Goal: Check status: Check status

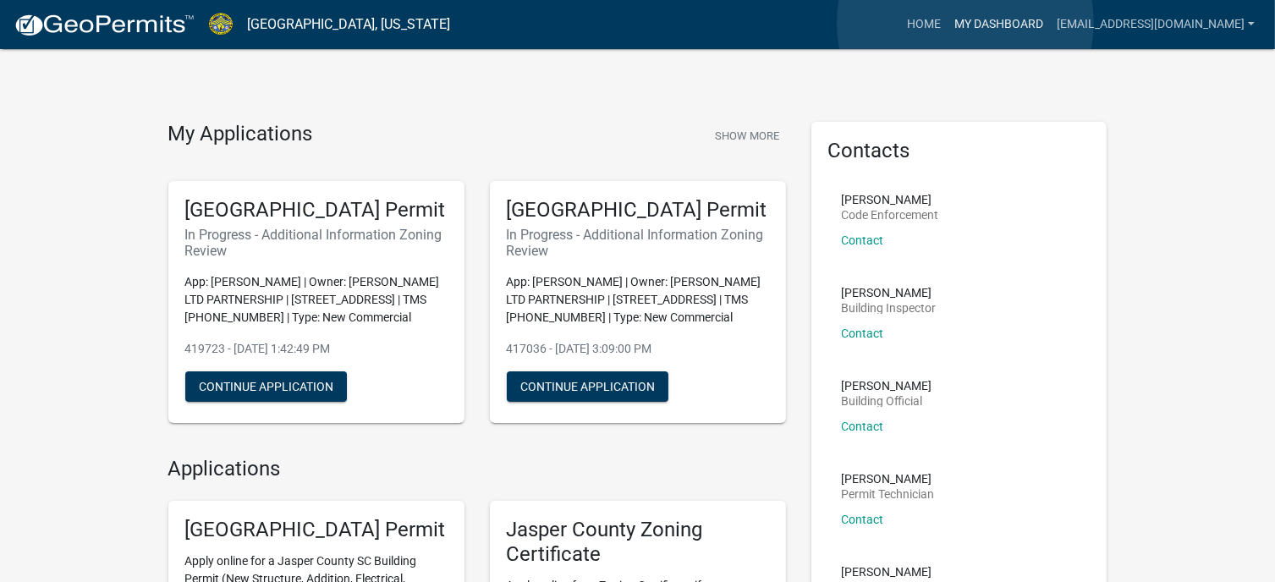
click at [965, 23] on link "My Dashboard" at bounding box center [998, 24] width 102 height 32
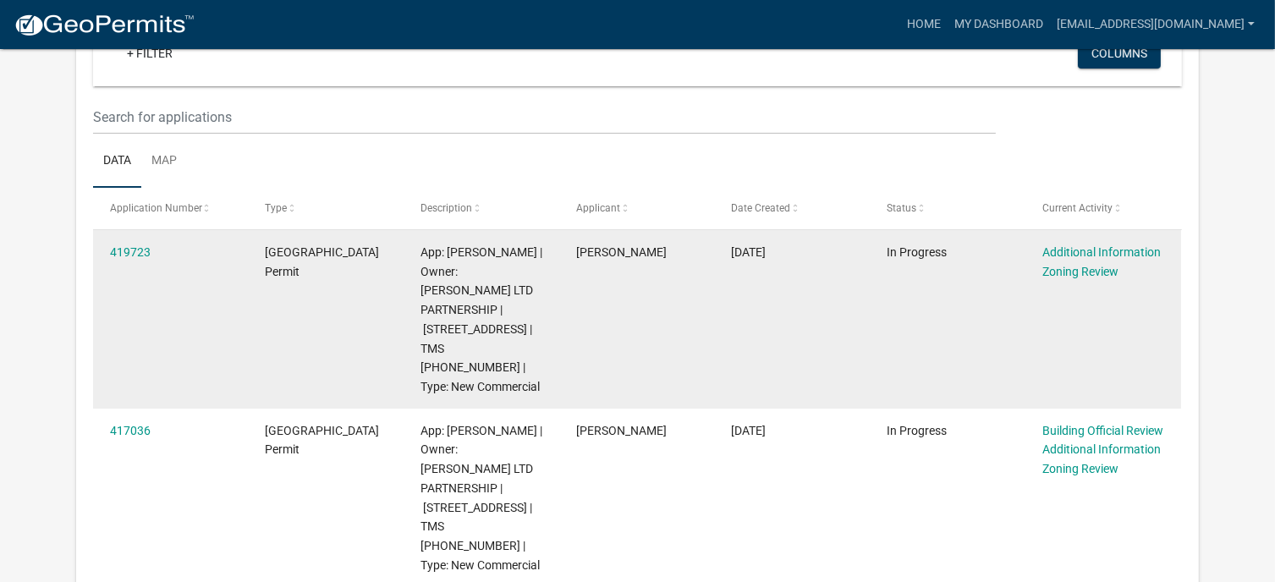
scroll to position [254, 0]
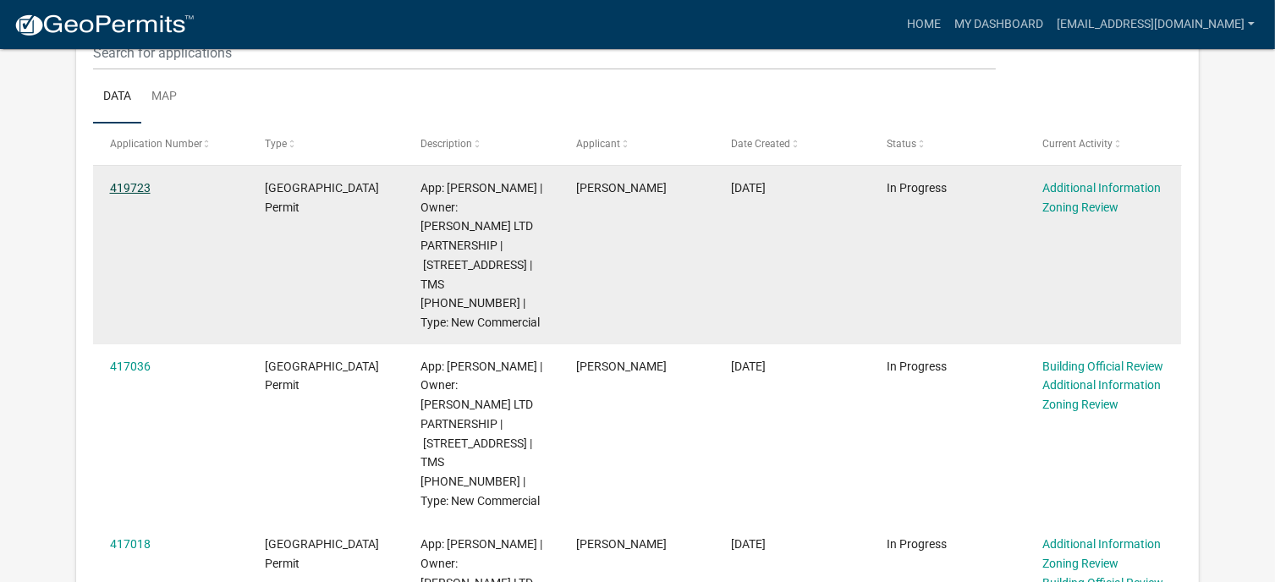
click at [145, 195] on link "419723" at bounding box center [130, 188] width 41 height 14
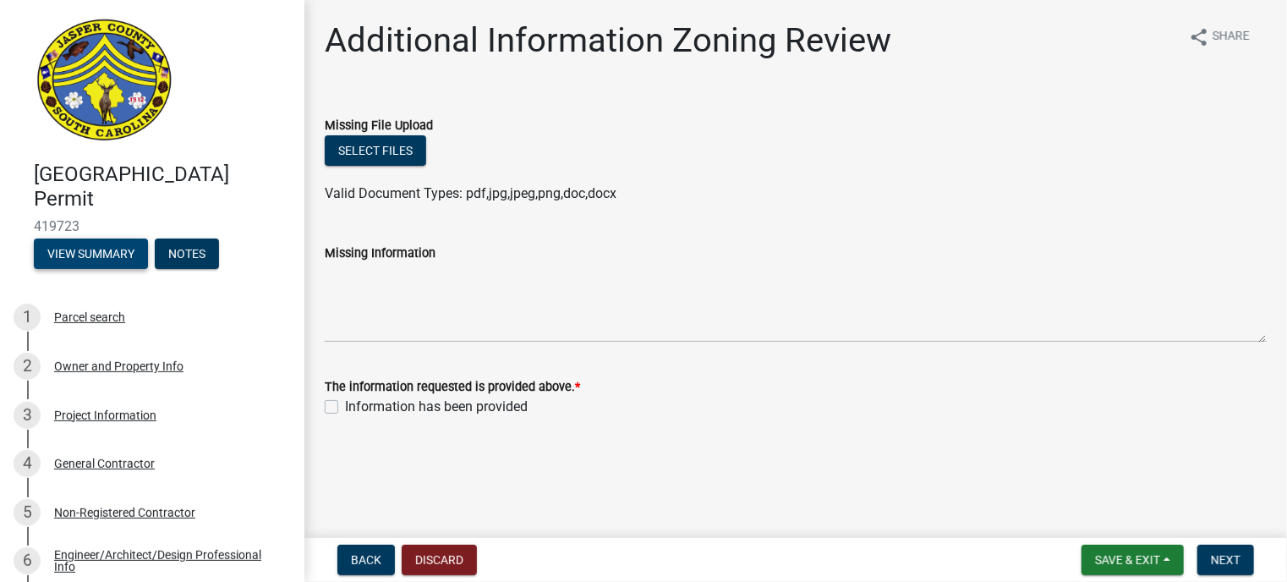
click at [91, 249] on button "View Summary" at bounding box center [91, 254] width 114 height 30
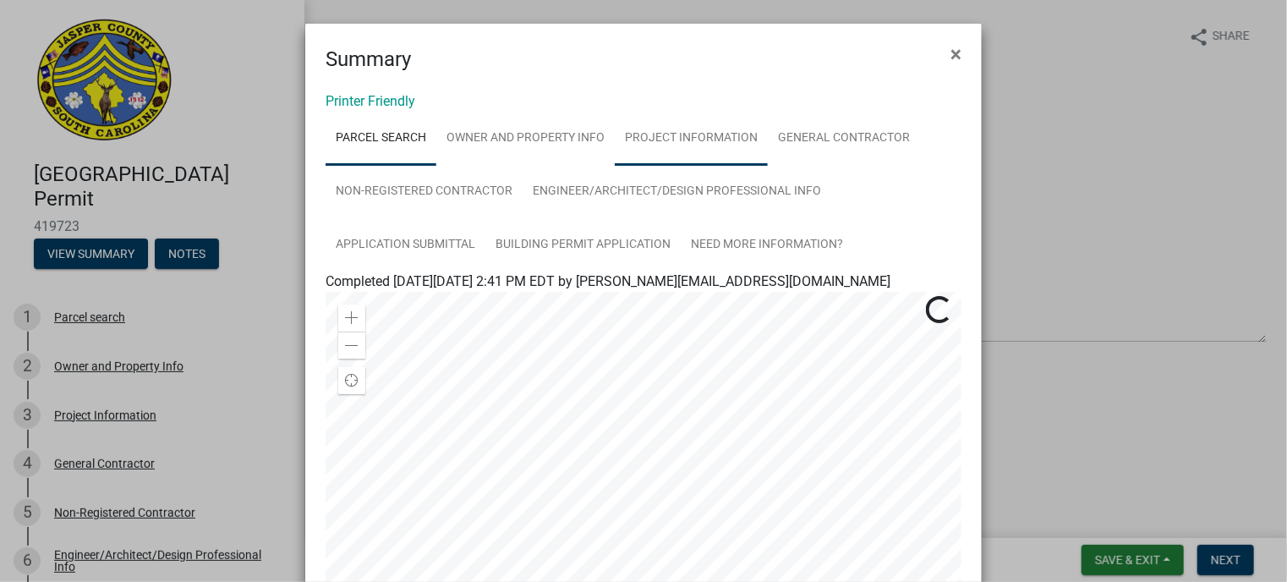
click at [640, 135] on link "Project Information" at bounding box center [691, 139] width 153 height 54
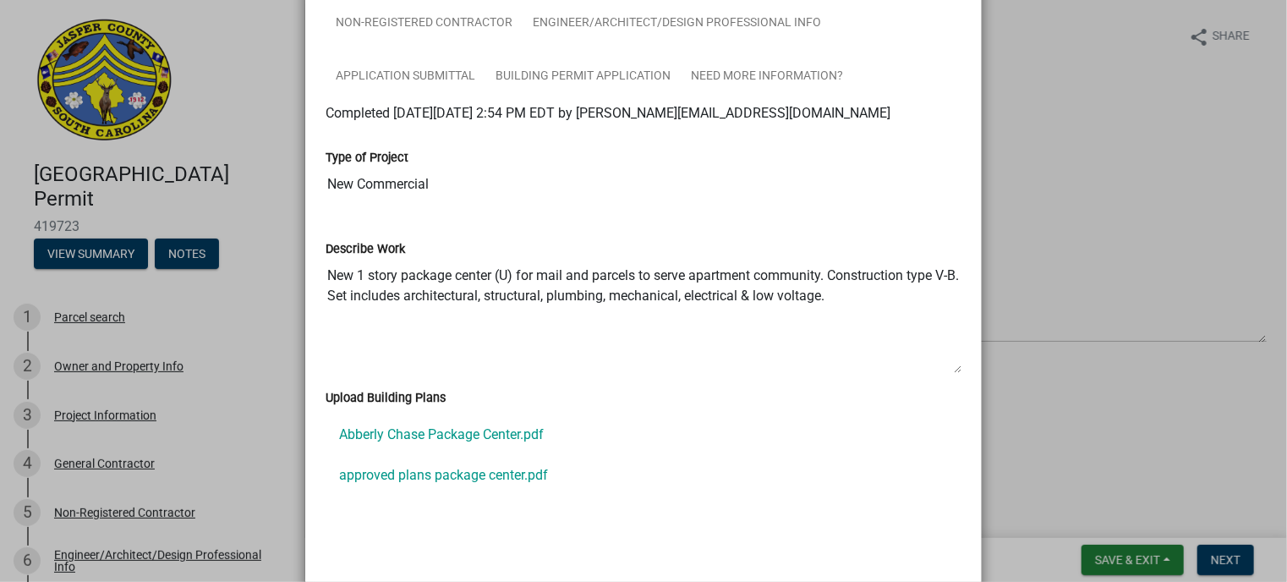
scroll to position [338, 0]
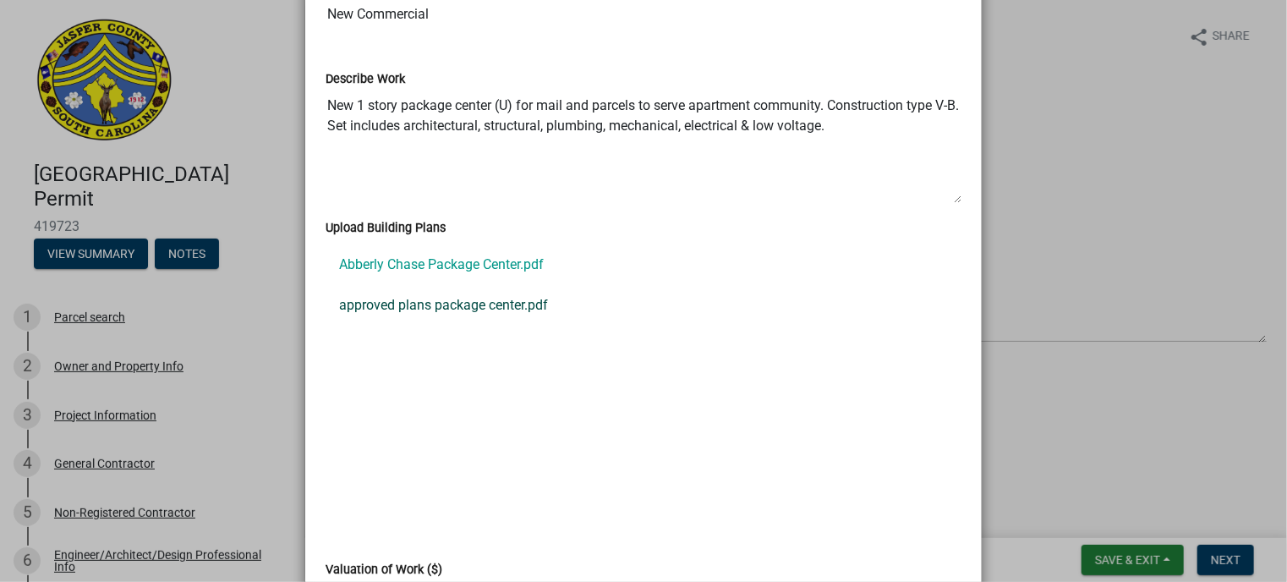
click at [406, 310] on link "approved plans package center.pdf" at bounding box center [644, 305] width 636 height 41
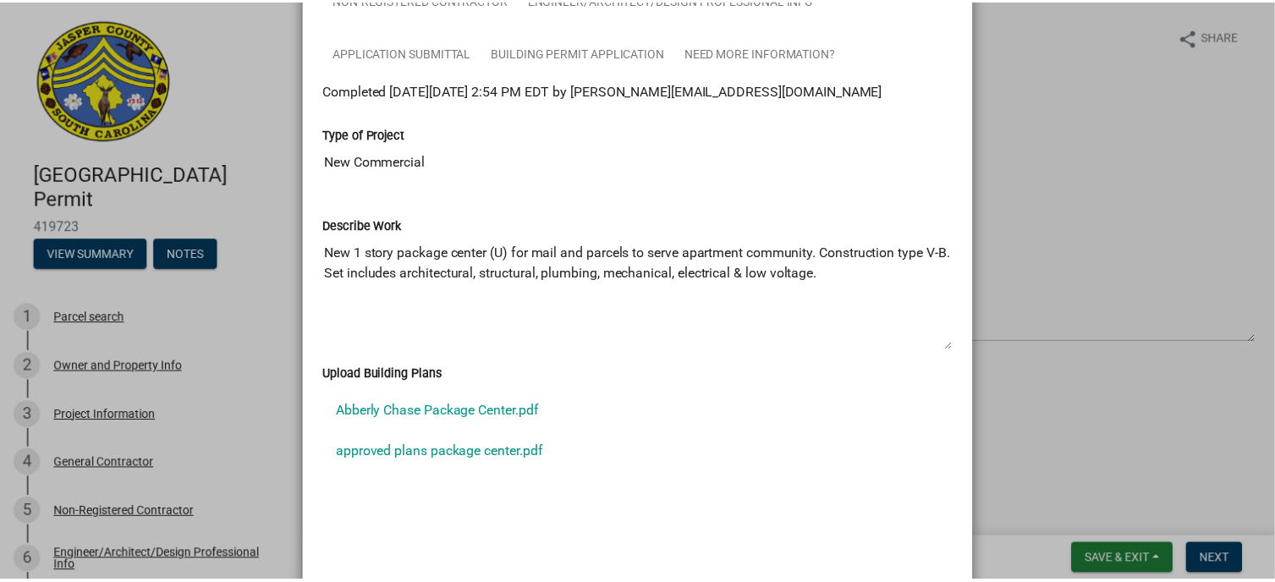
scroll to position [0, 0]
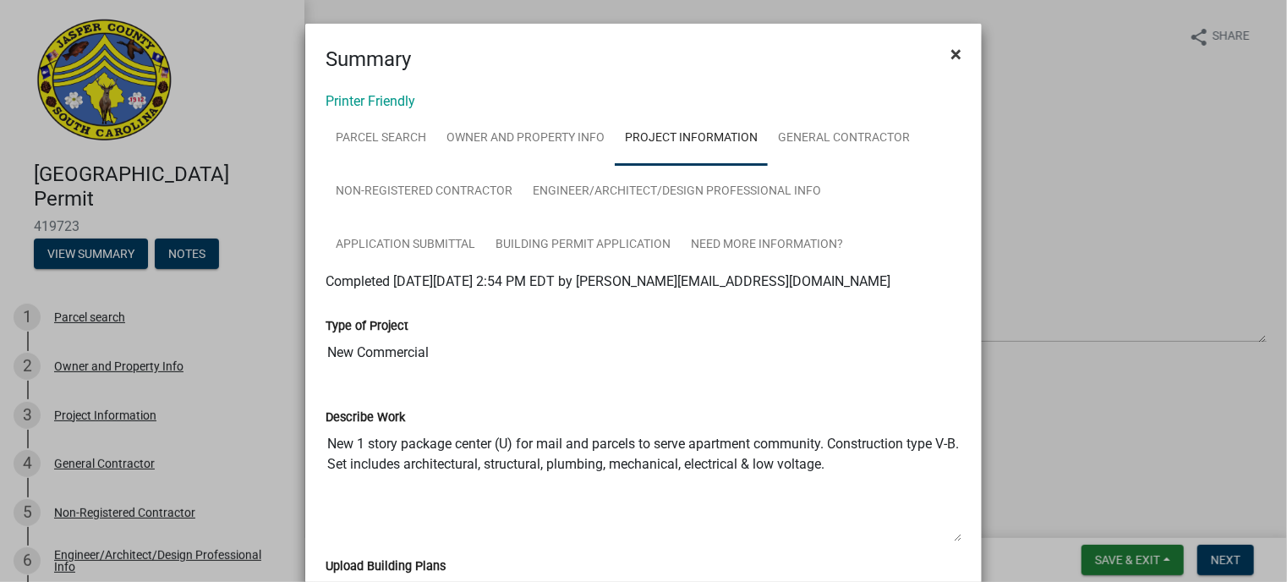
click at [941, 53] on button "×" at bounding box center [956, 53] width 38 height 47
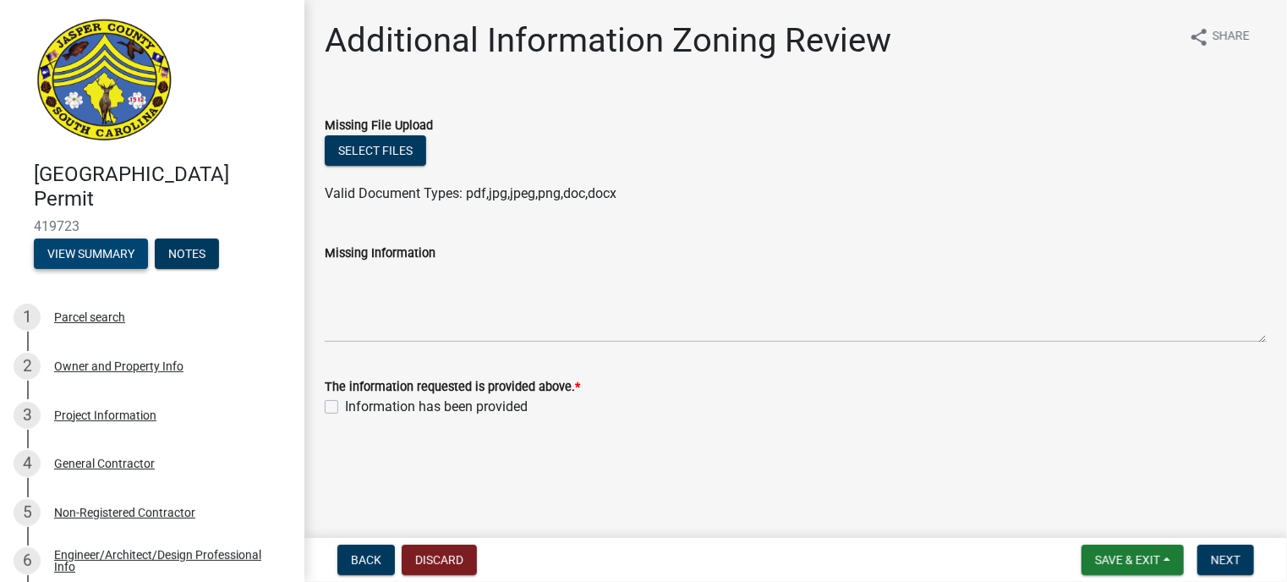
click at [97, 246] on button "View Summary" at bounding box center [91, 254] width 114 height 30
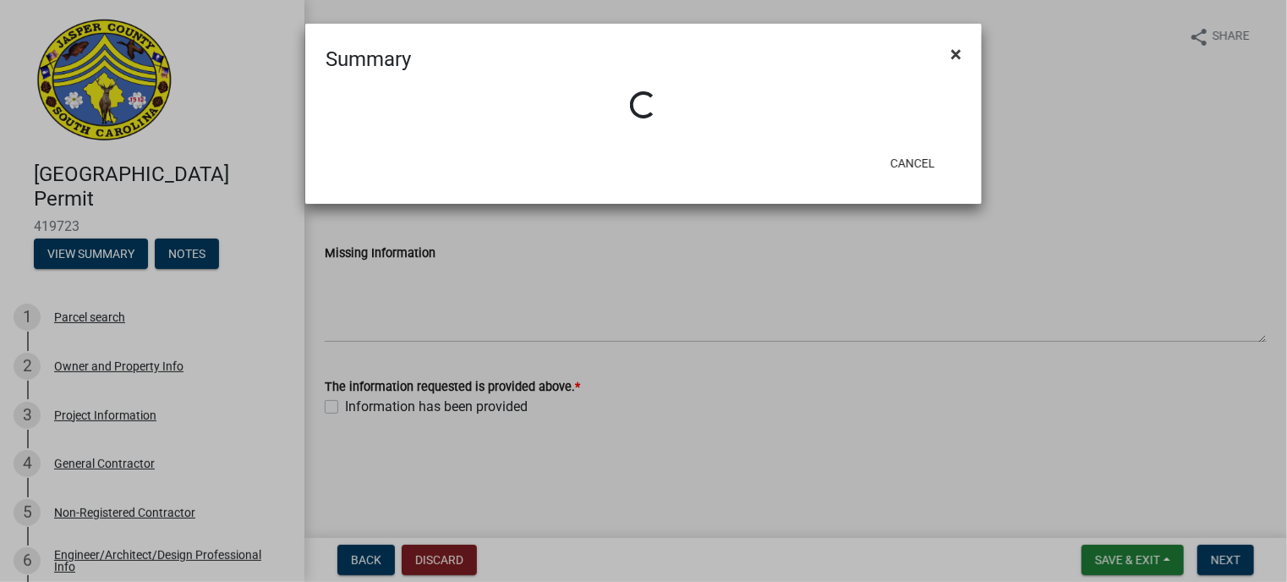
click at [954, 52] on span "×" at bounding box center [956, 54] width 11 height 24
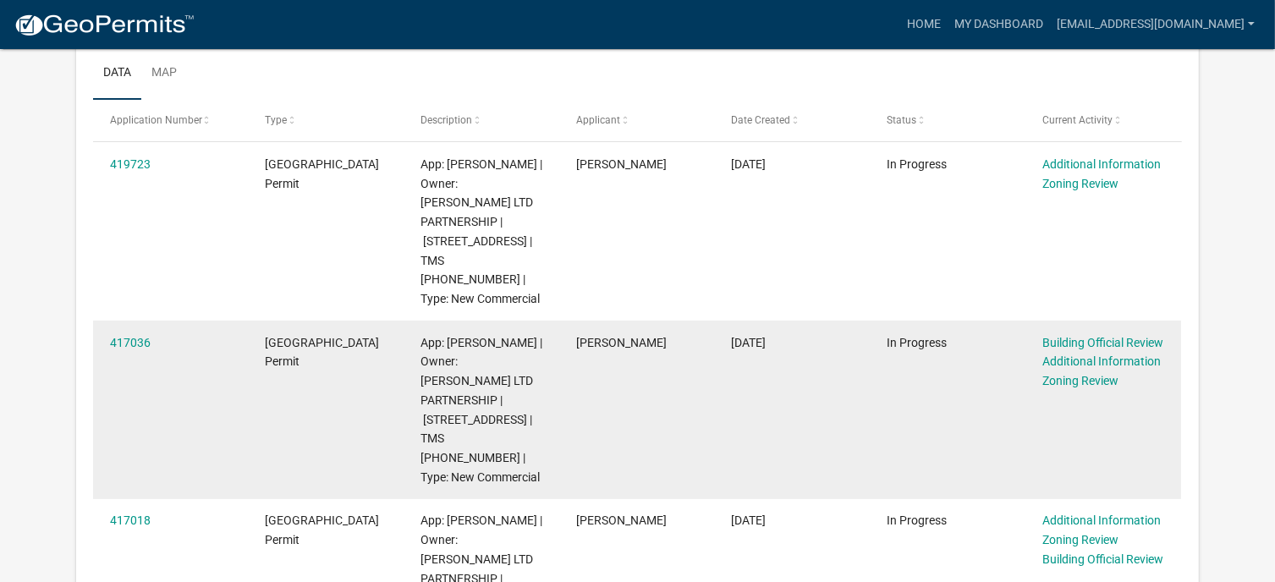
scroll to position [338, 0]
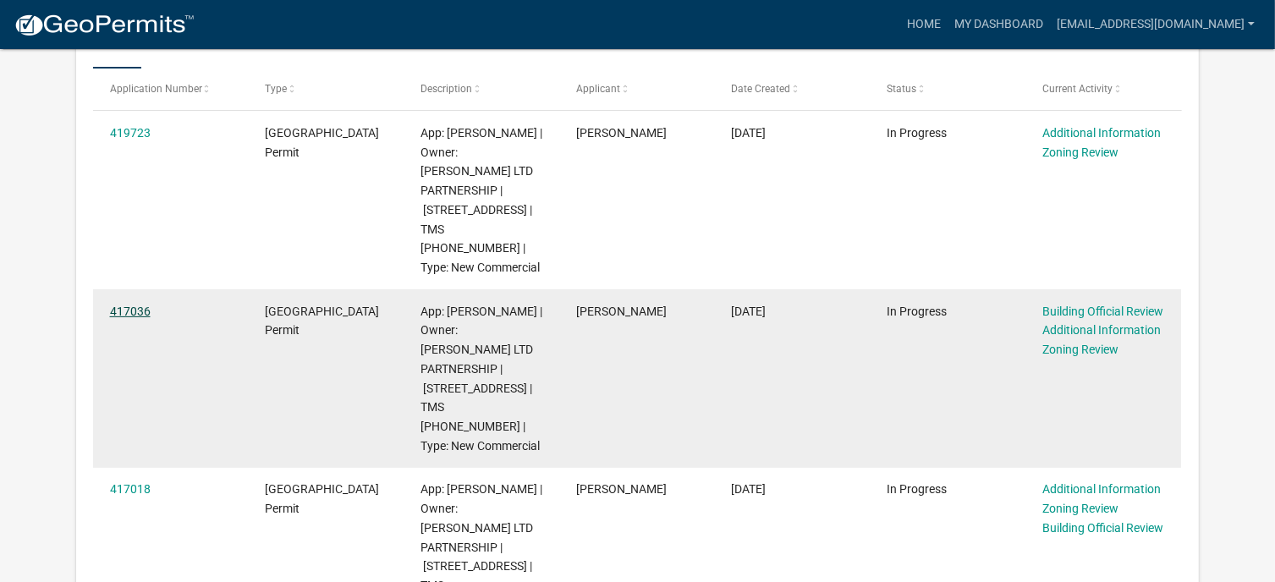
click at [134, 305] on link "417036" at bounding box center [130, 312] width 41 height 14
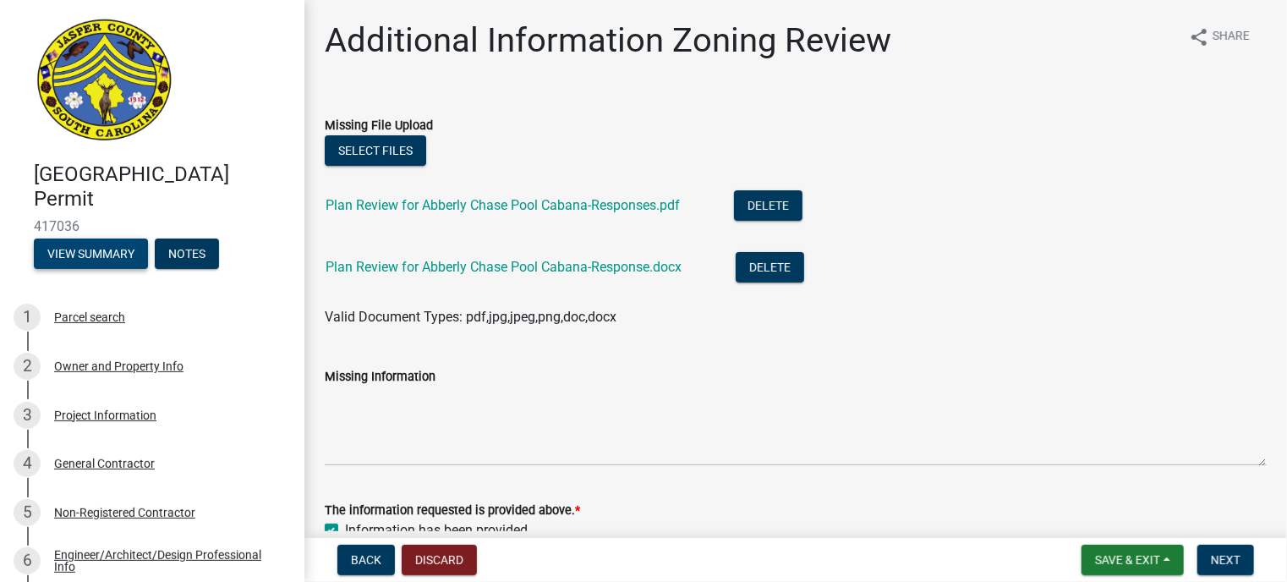
click at [85, 256] on button "View Summary" at bounding box center [91, 254] width 114 height 30
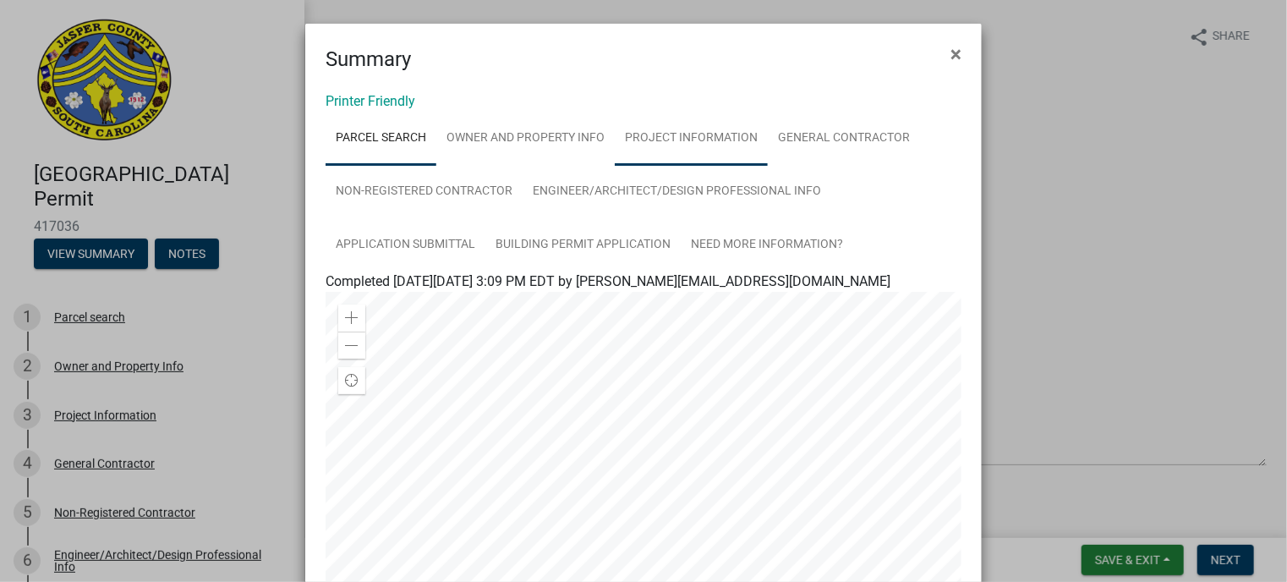
click at [654, 139] on link "Project Information" at bounding box center [691, 139] width 153 height 54
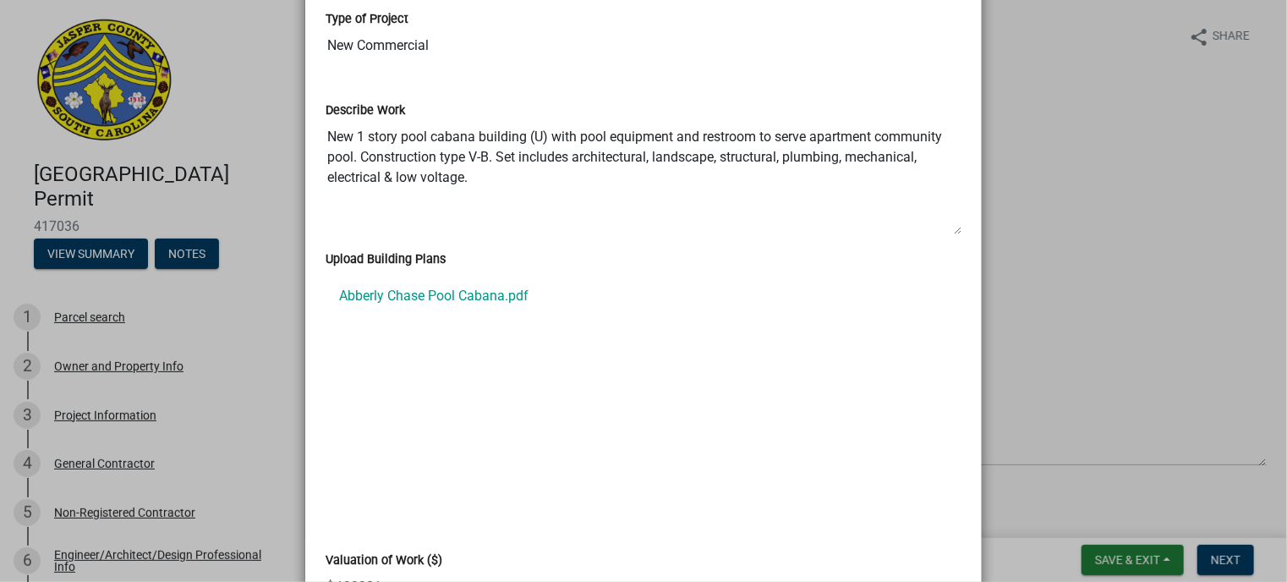
scroll to position [338, 0]
